Goal: Task Accomplishment & Management: Use online tool/utility

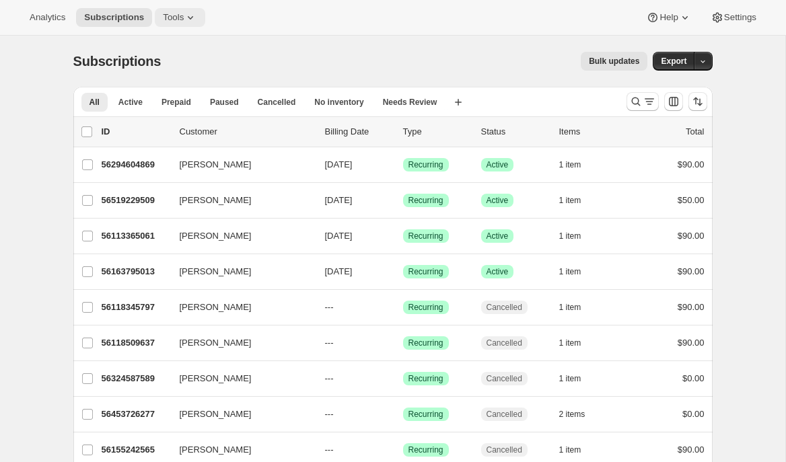
click at [196, 24] on button "Tools" at bounding box center [180, 17] width 50 height 19
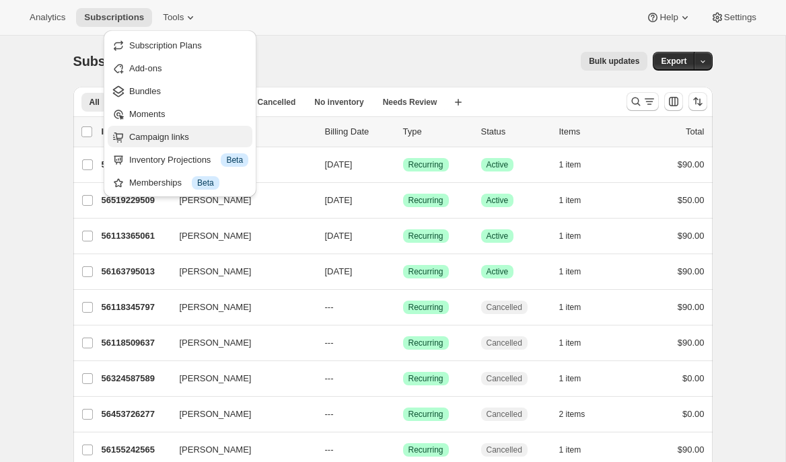
click at [152, 133] on span "Campaign links" at bounding box center [159, 137] width 60 height 10
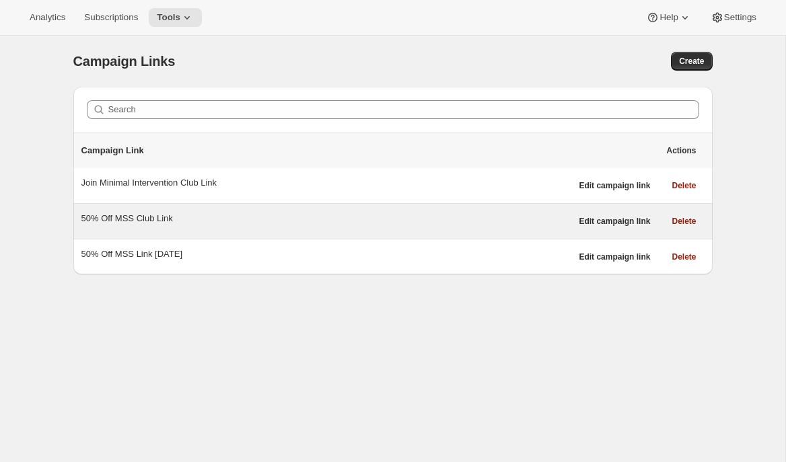
click at [178, 221] on div "50% Off MSS Club Link" at bounding box center [326, 218] width 490 height 13
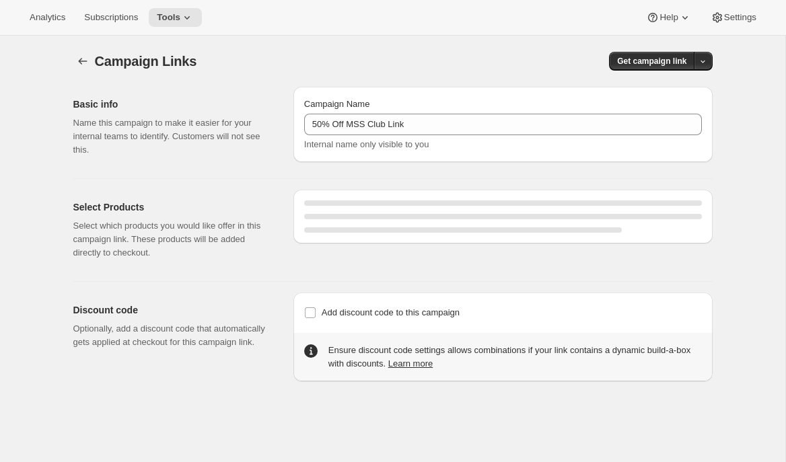
select select "gid://shopify/SellingPlan/1761411141"
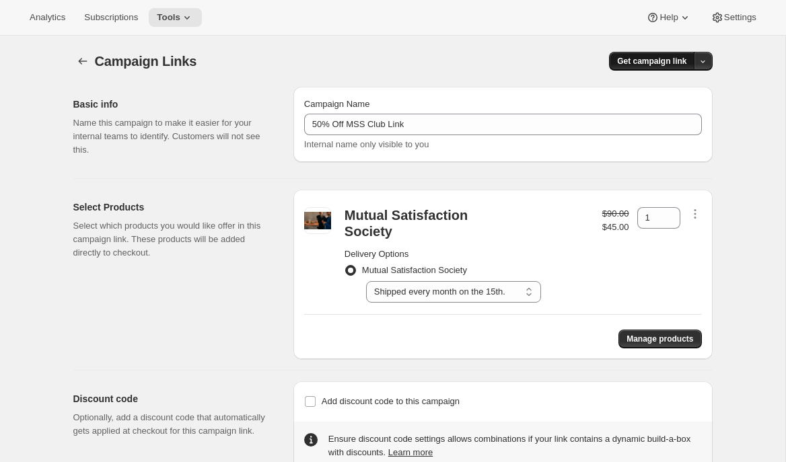
click at [652, 61] on span "Get campaign link" at bounding box center [651, 61] width 69 height 11
click at [683, 91] on span "Copy Link" at bounding box center [684, 89] width 39 height 10
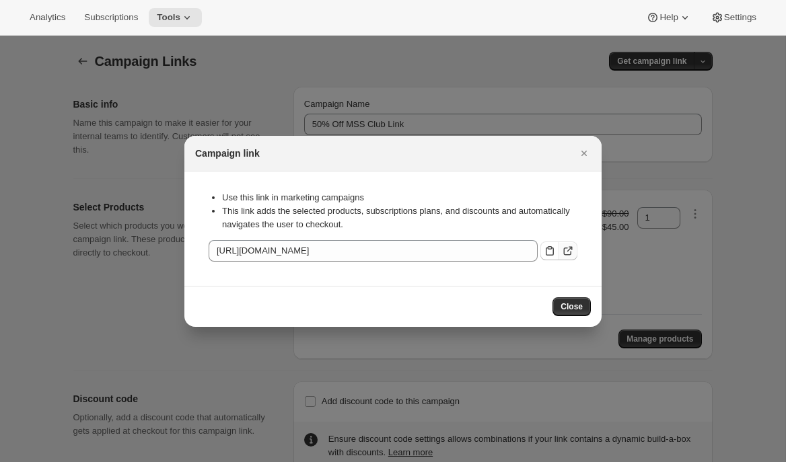
click at [566, 250] on icon ":r36:" at bounding box center [567, 250] width 13 height 13
click at [586, 155] on icon "Close" at bounding box center [583, 153] width 5 height 5
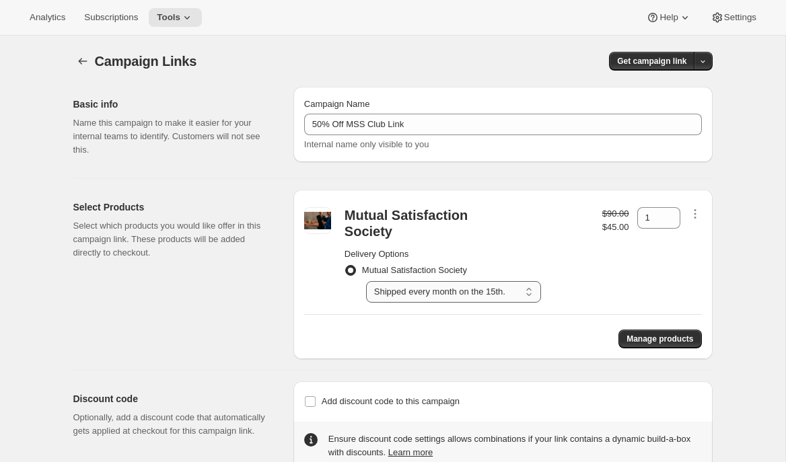
click at [416, 281] on select "Select Shipped every month on the 15th." at bounding box center [453, 292] width 175 height 22
click at [366, 281] on select "Select Shipped every month on the 15th." at bounding box center [453, 292] width 175 height 22
click at [636, 61] on span "Get campaign link" at bounding box center [651, 61] width 69 height 11
click at [465, 73] on div "Campaign Links. This page is ready Campaign Links Get campaign link" at bounding box center [392, 61] width 639 height 51
click at [138, 18] on span "Subscriptions" at bounding box center [111, 17] width 54 height 11
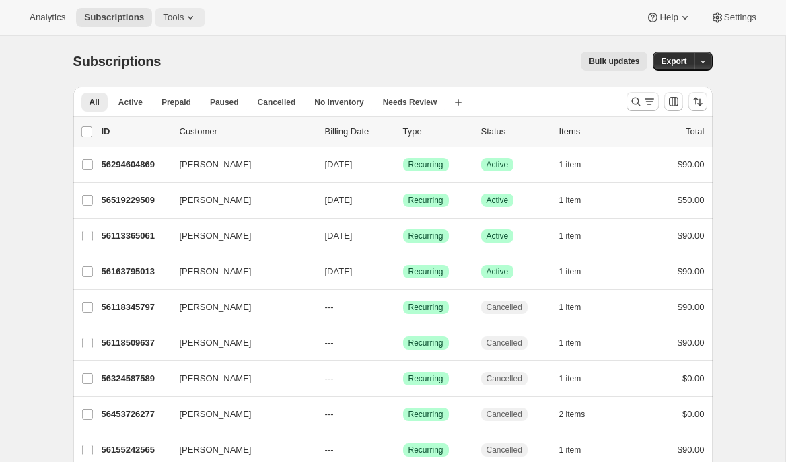
click at [188, 19] on icon at bounding box center [190, 17] width 13 height 13
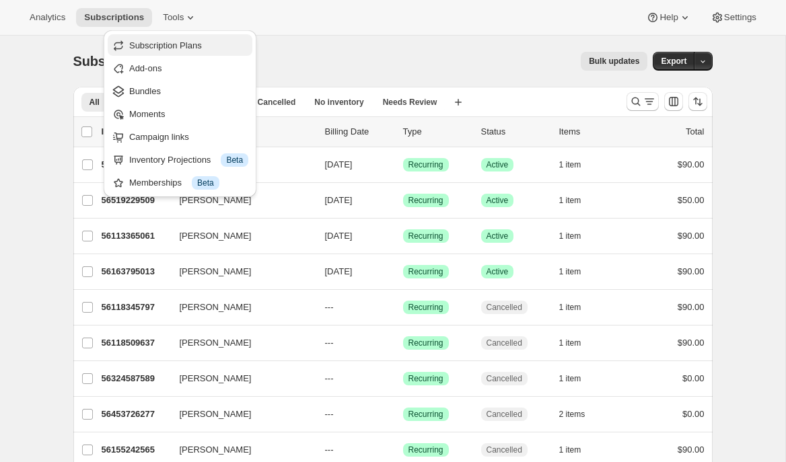
click at [187, 45] on span "Subscription Plans" at bounding box center [165, 45] width 73 height 10
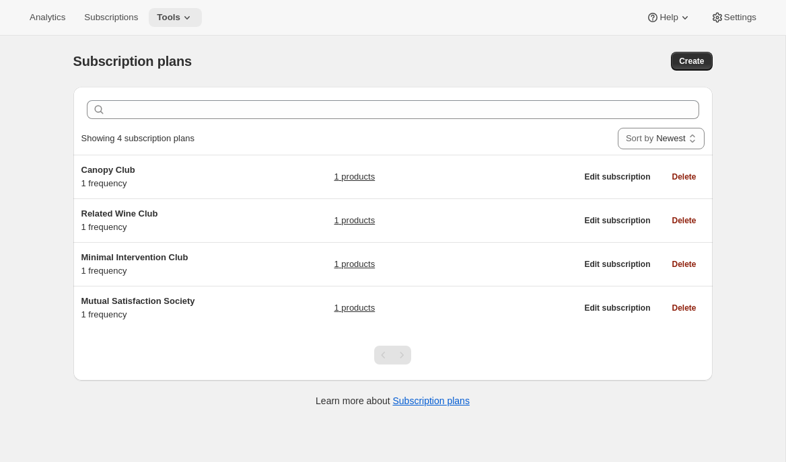
click at [186, 8] on button "Tools" at bounding box center [175, 17] width 53 height 19
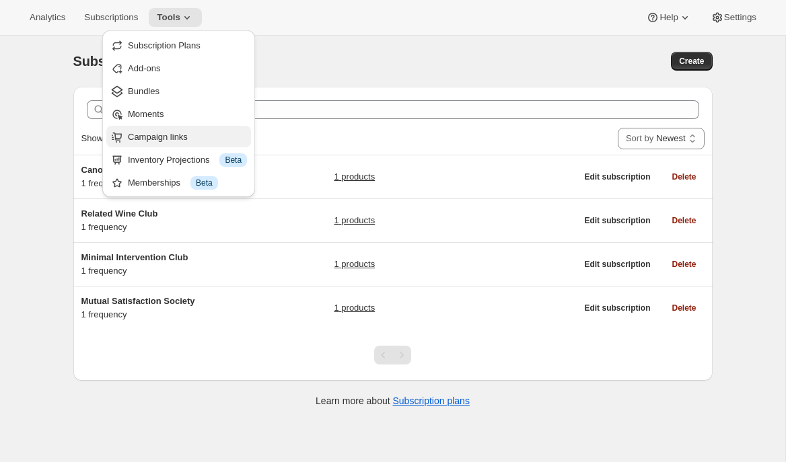
click at [155, 140] on span "Campaign links" at bounding box center [158, 137] width 60 height 10
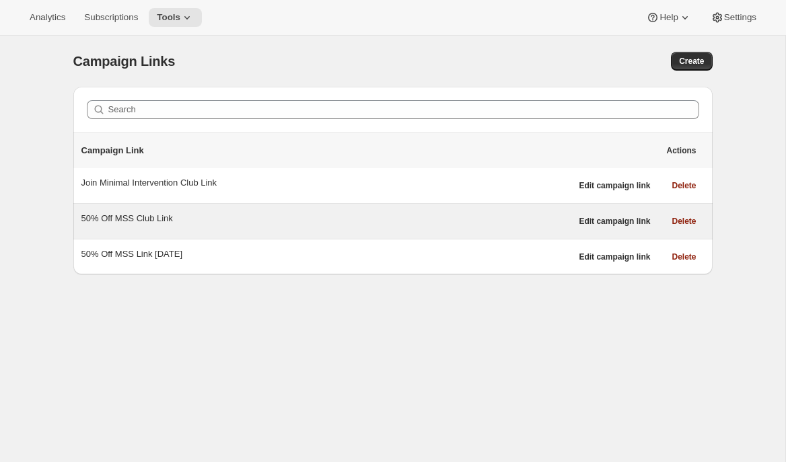
click at [151, 224] on div "50% Off MSS Club Link" at bounding box center [326, 218] width 490 height 13
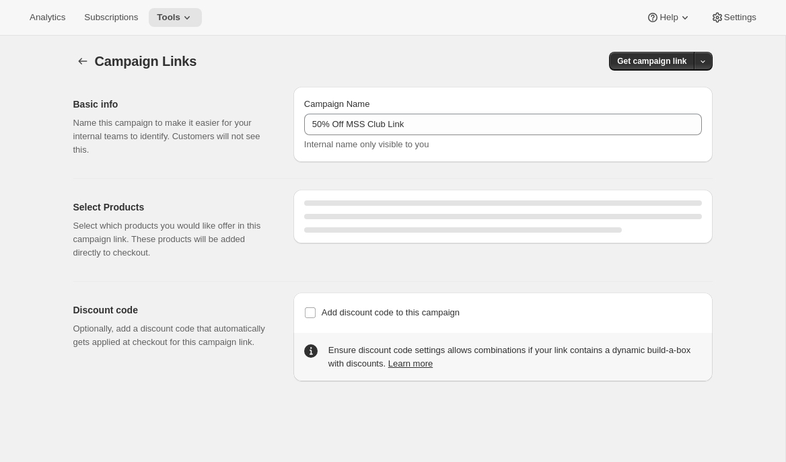
select select "gid://shopify/SellingPlan/1761411141"
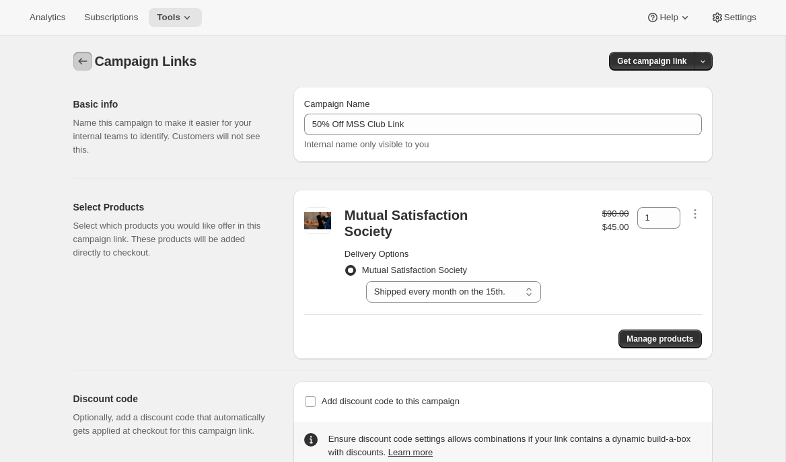
click at [78, 61] on icon "button" at bounding box center [82, 60] width 13 height 13
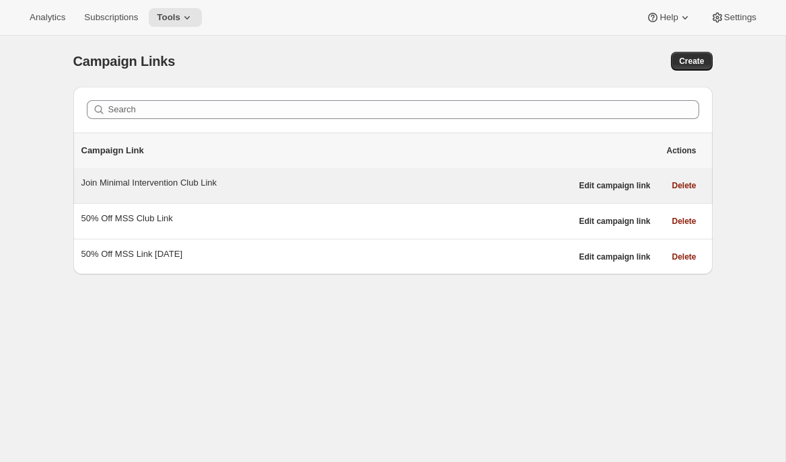
click at [223, 184] on div "Join Minimal Intervention Club Link" at bounding box center [326, 182] width 490 height 13
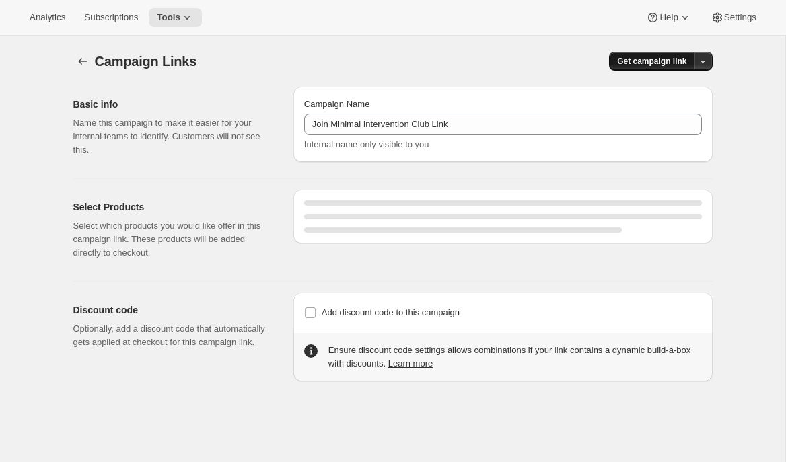
select select "gid://shopify/SellingPlan/1767080005"
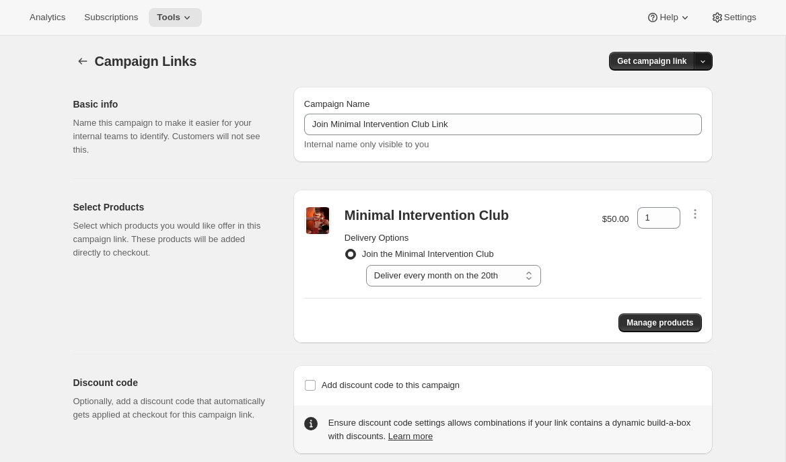
click at [711, 59] on button "button" at bounding box center [702, 61] width 19 height 19
click at [684, 89] on span "Copy Link" at bounding box center [684, 89] width 39 height 10
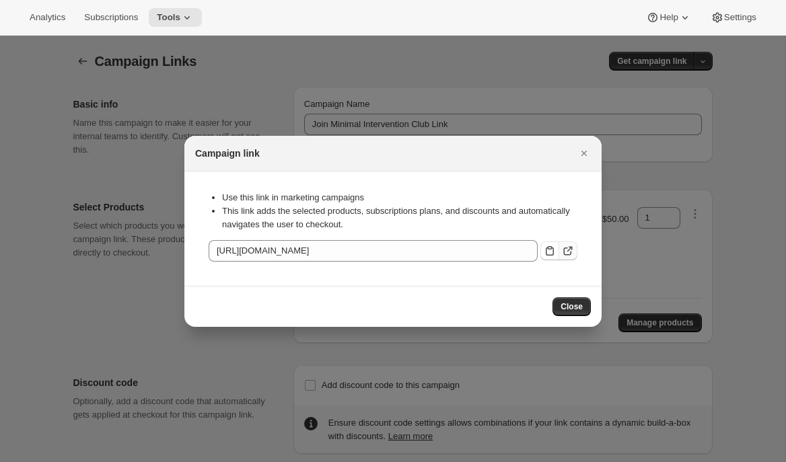
click at [560, 252] on button ":r7a:" at bounding box center [567, 250] width 19 height 19
click at [585, 159] on icon "Close" at bounding box center [583, 153] width 13 height 13
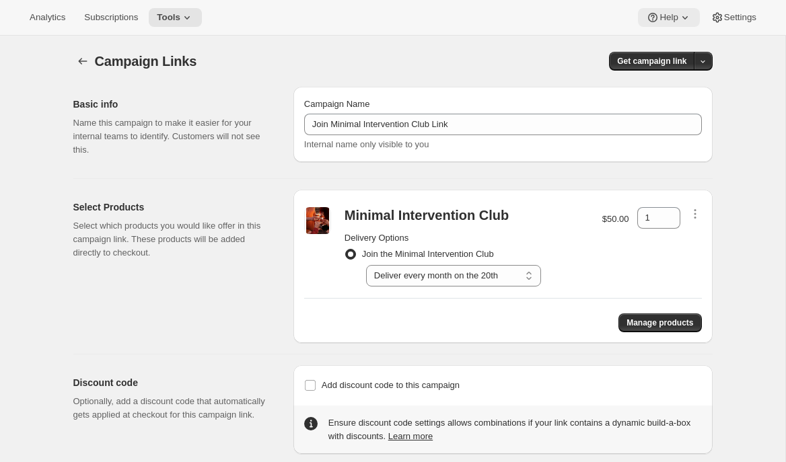
click at [671, 14] on span "Help" at bounding box center [668, 17] width 18 height 11
click at [646, 48] on span "Setup guide" at bounding box center [664, 45] width 46 height 10
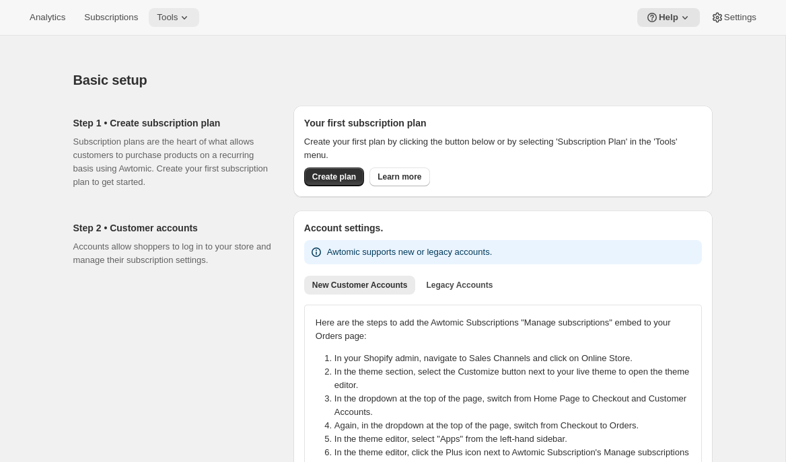
click at [176, 15] on span "Tools" at bounding box center [167, 17] width 21 height 11
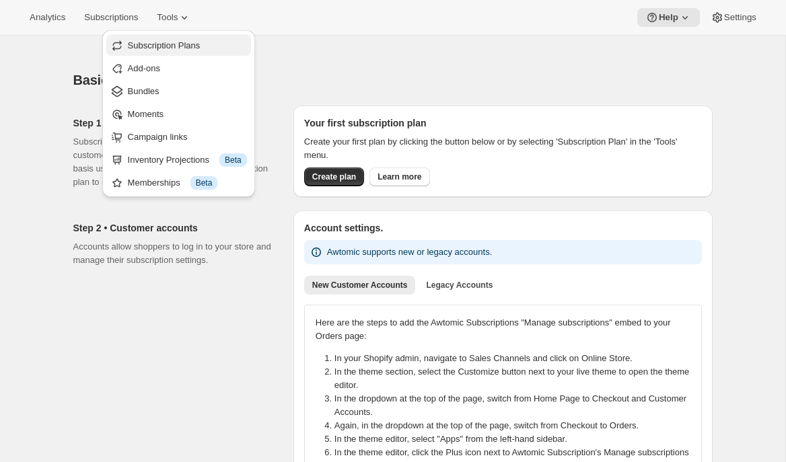
click at [162, 52] on button "Subscription Plans" at bounding box center [178, 45] width 145 height 22
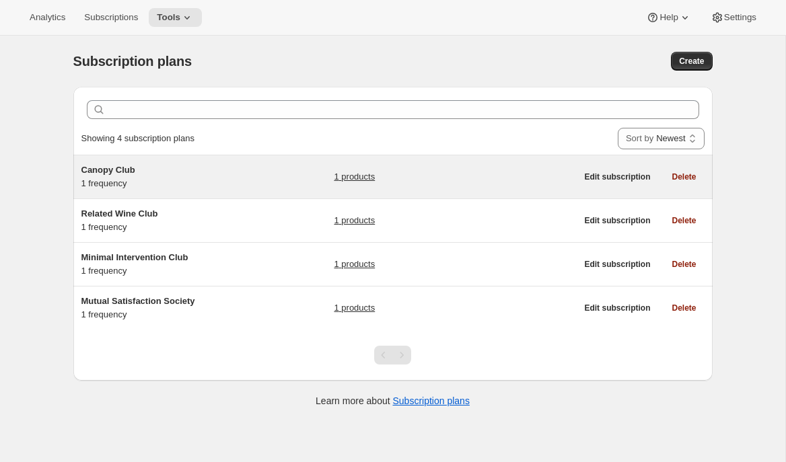
click at [270, 183] on div "Canopy Club 1 frequency 1 products" at bounding box center [328, 176] width 495 height 27
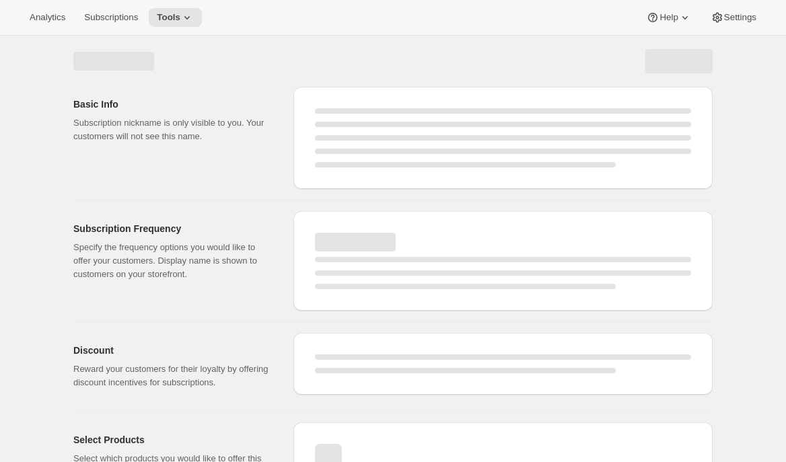
select select "WEEK"
select select "MONTH"
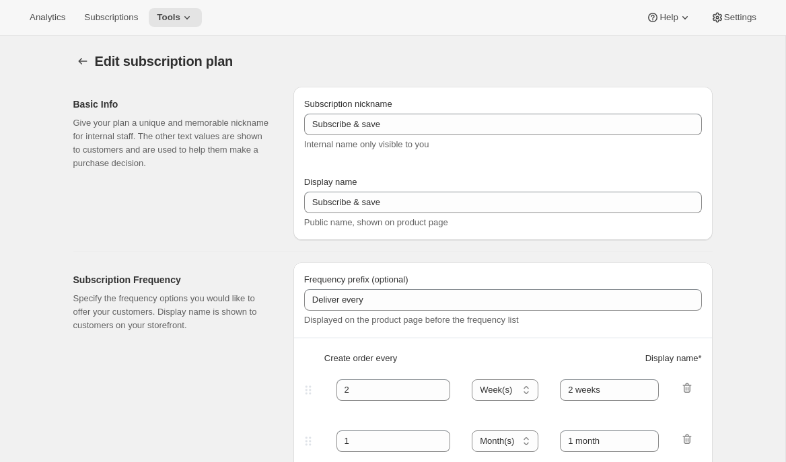
type input "Canopy Club"
type input "Join the Canopy Club"
type input "Renews every"
type input "1"
select select "YEAR"
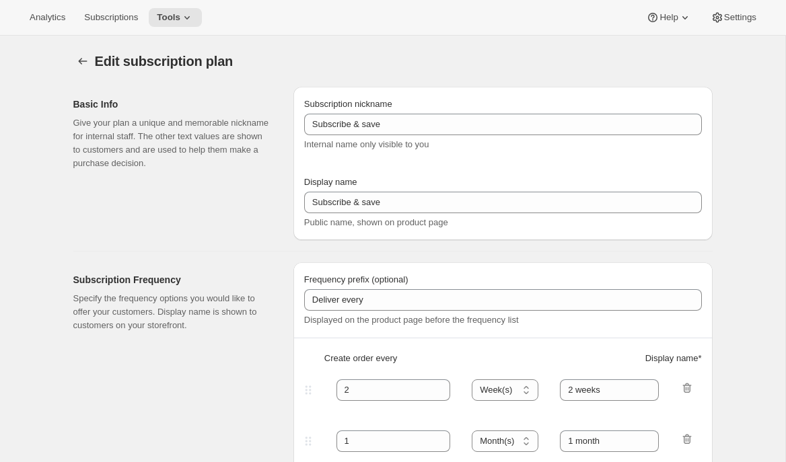
type input "1 year"
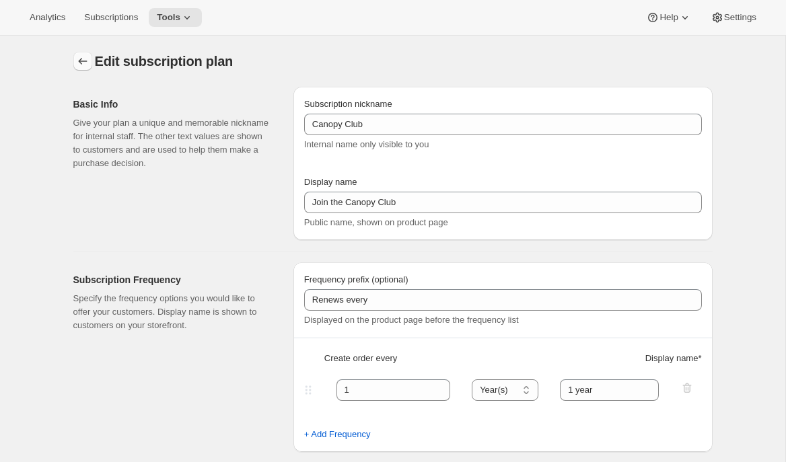
click at [81, 59] on icon "Subscription plans" at bounding box center [82, 61] width 9 height 7
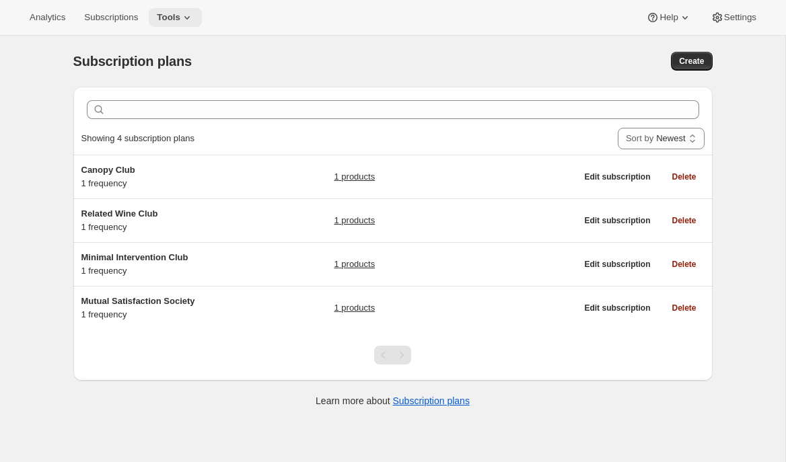
click at [200, 23] on button "Tools" at bounding box center [175, 17] width 53 height 19
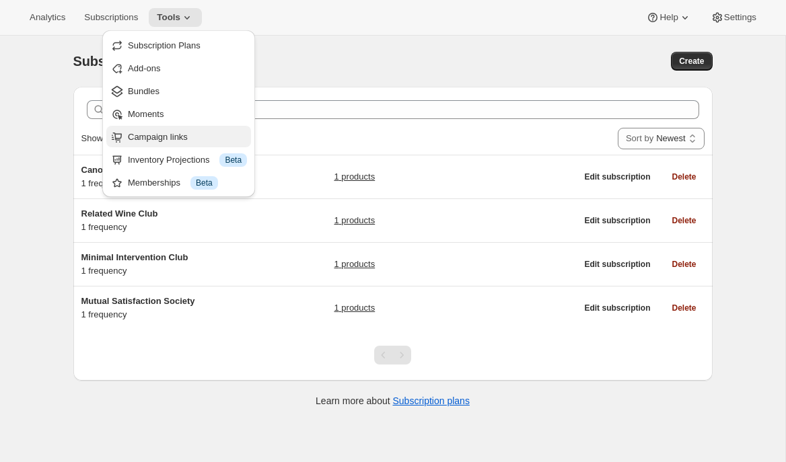
click at [167, 132] on span "Campaign links" at bounding box center [158, 137] width 60 height 10
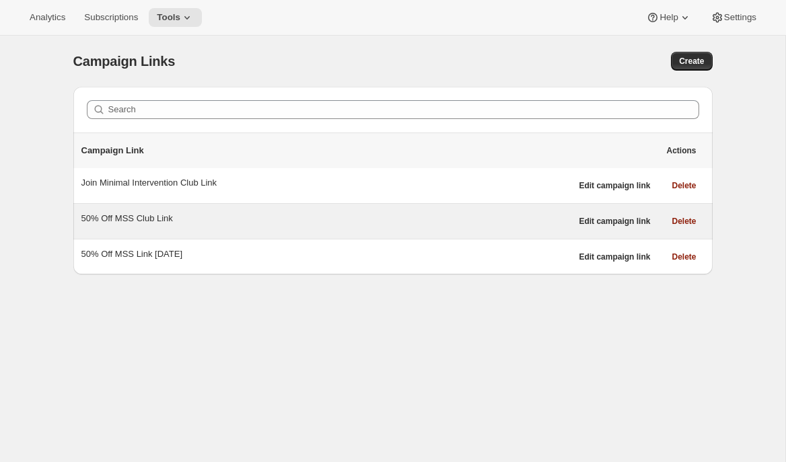
click at [134, 221] on div "50% Off MSS Club Link" at bounding box center [326, 218] width 490 height 13
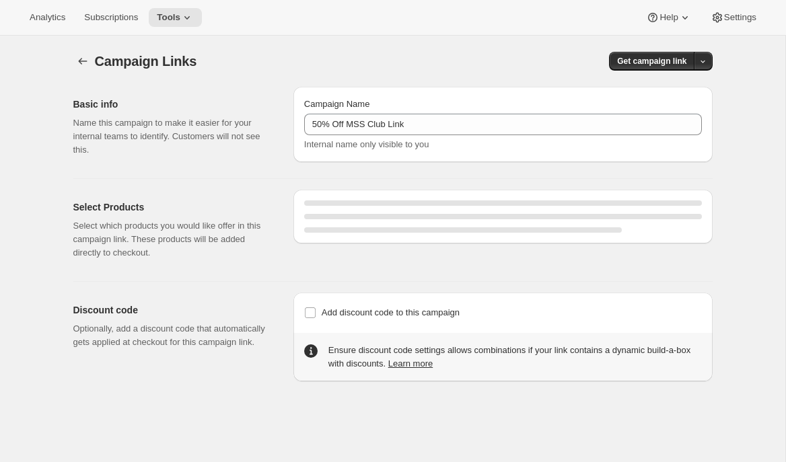
select select "gid://shopify/SellingPlan/1761411141"
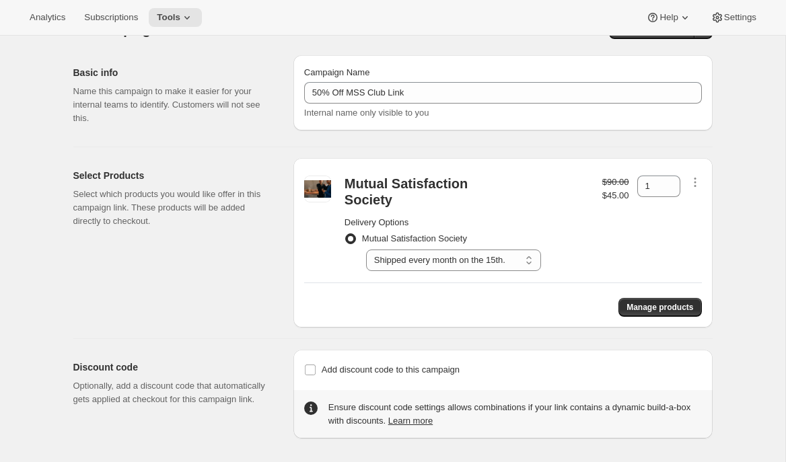
scroll to position [36, 0]
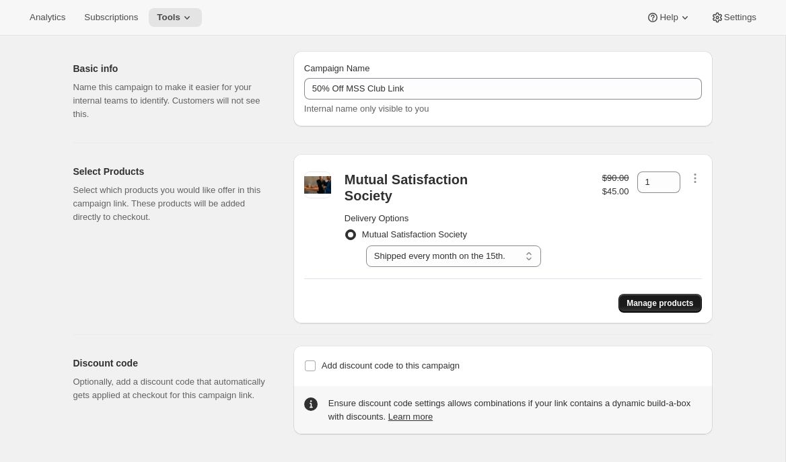
click at [632, 298] on span "Manage products" at bounding box center [659, 303] width 67 height 11
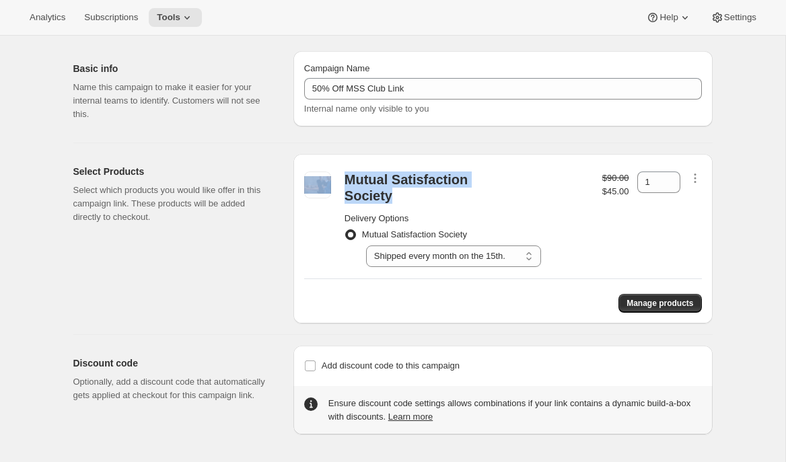
drag, startPoint x: 518, startPoint y: 185, endPoint x: 321, endPoint y: 181, distance: 196.4
click at [321, 181] on div "Mutual Satisfaction Society Delivery Options Mutual Satisfaction Society Select…" at bounding box center [502, 219] width 397 height 109
copy div "Mutual Satisfaction Society"
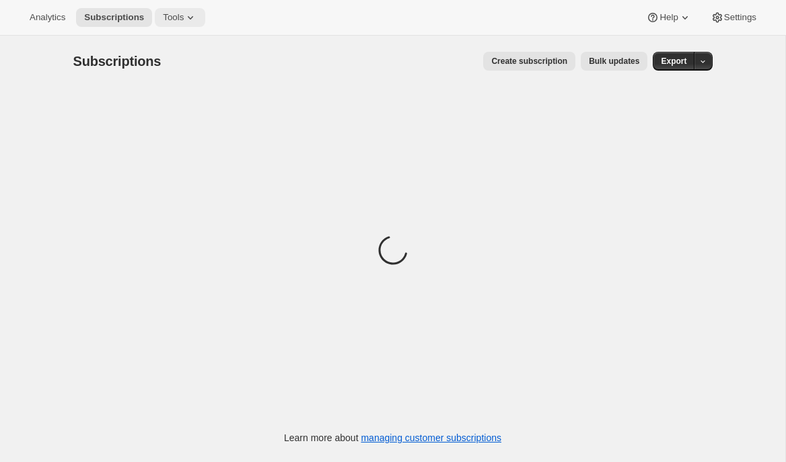
click at [190, 17] on icon at bounding box center [190, 17] width 13 height 13
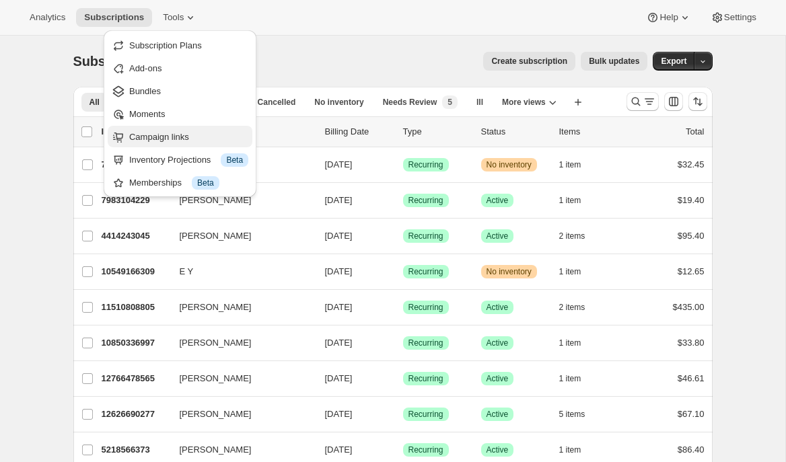
click at [143, 137] on span "Campaign links" at bounding box center [159, 137] width 60 height 10
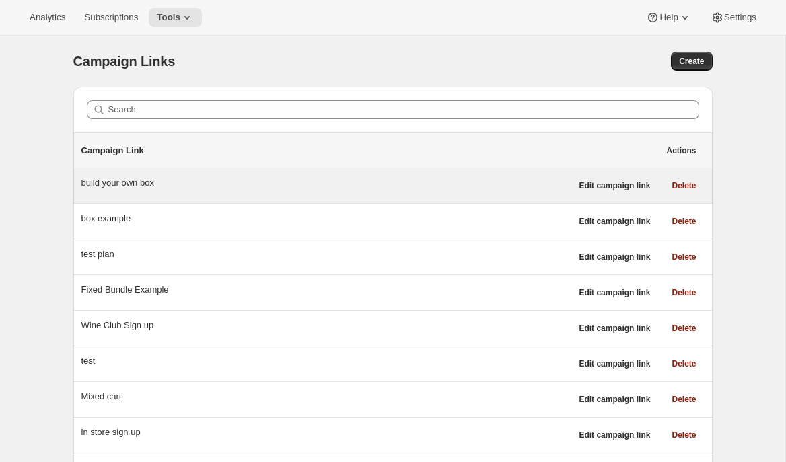
click at [238, 183] on div "build your own box" at bounding box center [326, 182] width 490 height 13
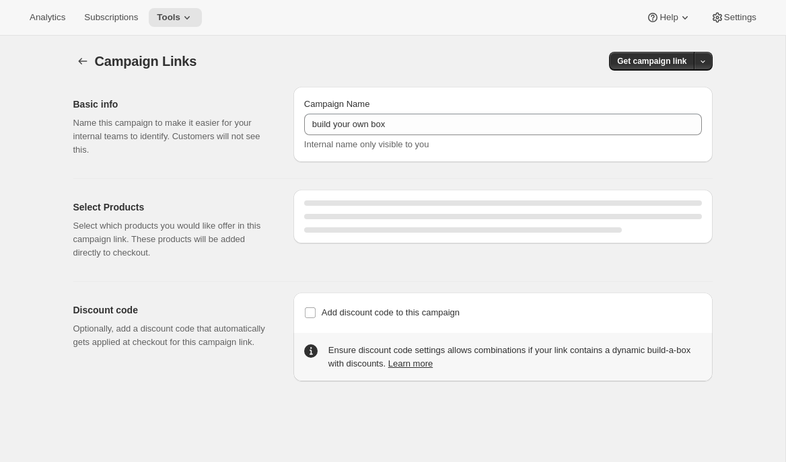
select select "gid://shopify/SellingPlan/3872391397"
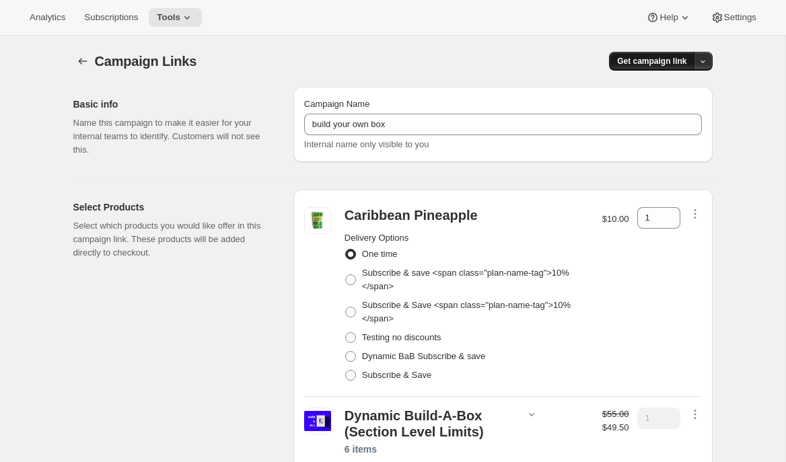
click at [651, 56] on span "Get campaign link" at bounding box center [651, 61] width 69 height 11
click at [682, 83] on span "Copy Link" at bounding box center [684, 89] width 39 height 13
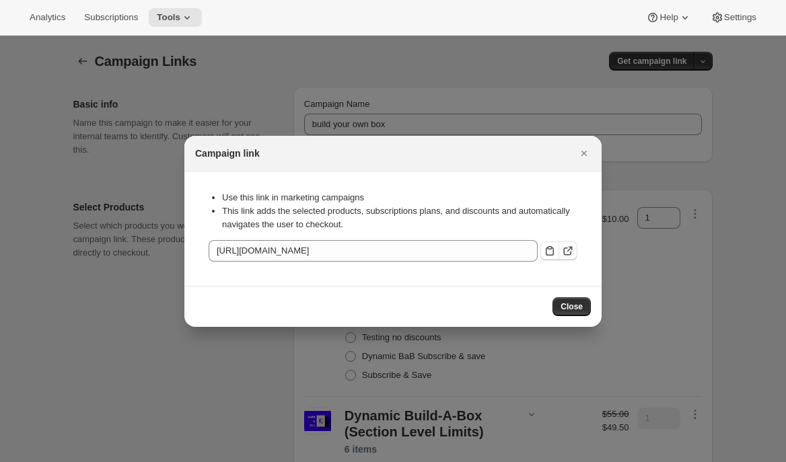
click at [568, 248] on icon ":ras:" at bounding box center [567, 250] width 13 height 13
click at [583, 154] on icon "Close" at bounding box center [583, 153] width 13 height 13
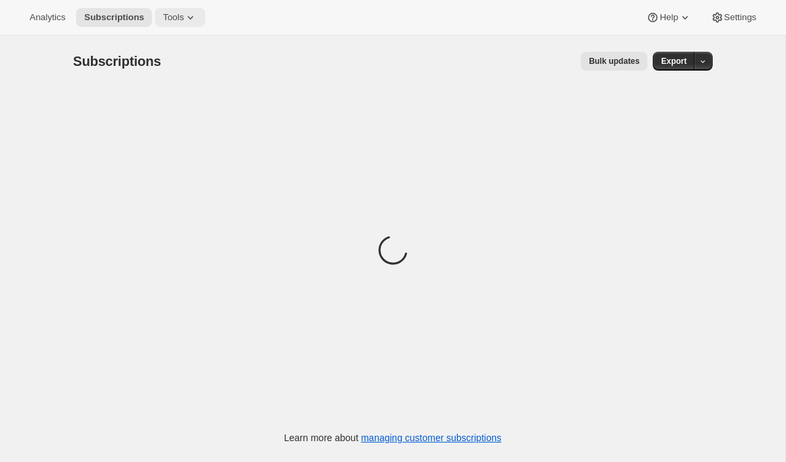
click at [195, 16] on icon at bounding box center [190, 17] width 13 height 13
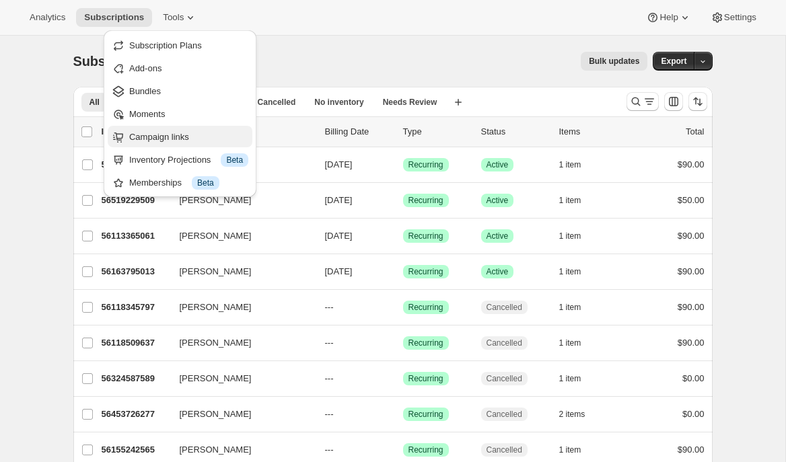
click at [159, 136] on span "Campaign links" at bounding box center [159, 137] width 60 height 10
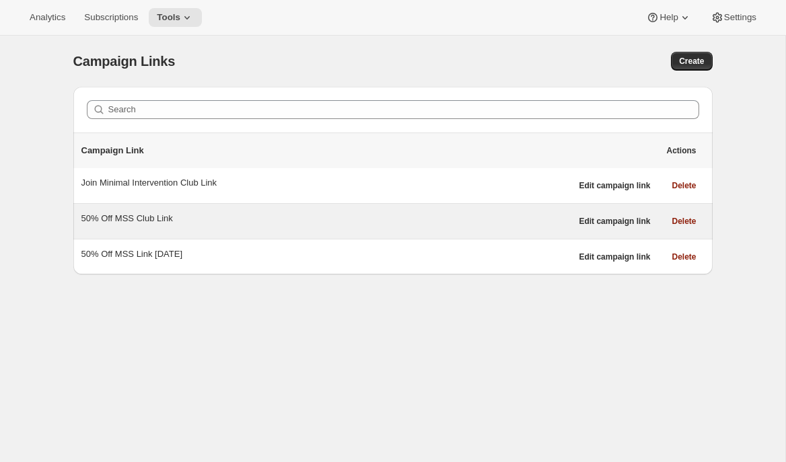
click at [188, 219] on div "50% Off MSS Club Link" at bounding box center [326, 218] width 490 height 13
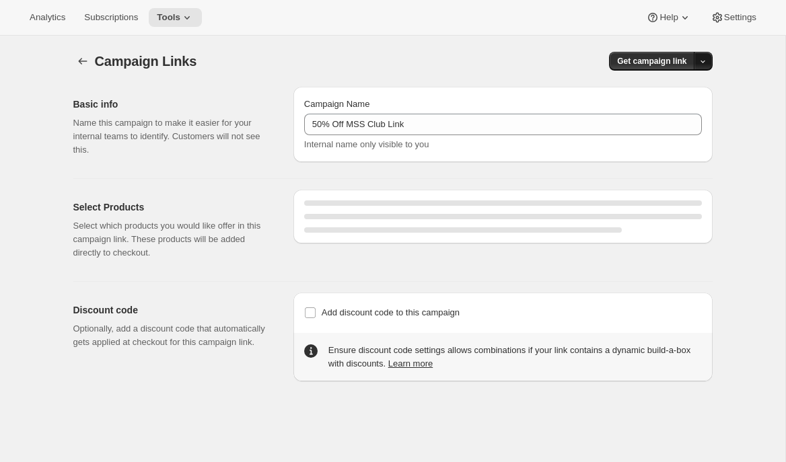
select select "gid://shopify/SellingPlan/1761411141"
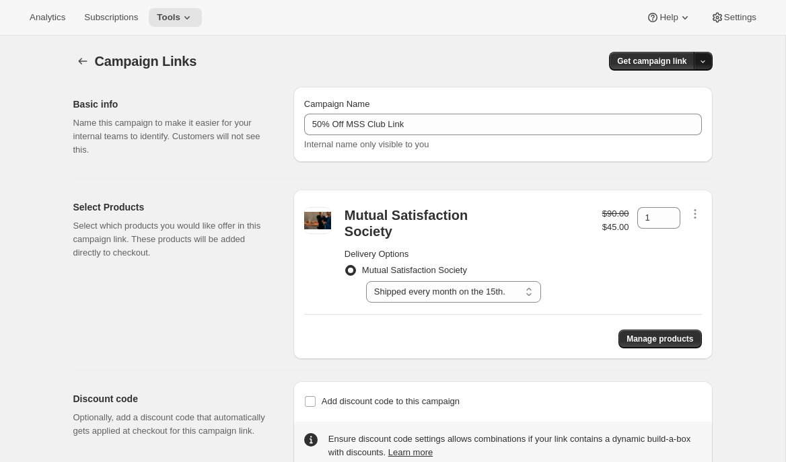
click at [697, 67] on button "button" at bounding box center [702, 61] width 19 height 19
click at [679, 90] on span "Copy Link" at bounding box center [684, 89] width 39 height 10
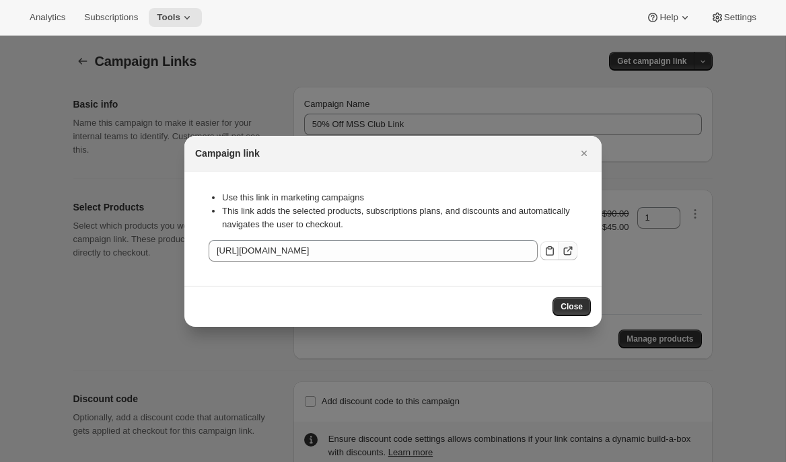
click at [568, 250] on icon ":r36:" at bounding box center [569, 248] width 5 height 5
